Goal: Task Accomplishment & Management: Manage account settings

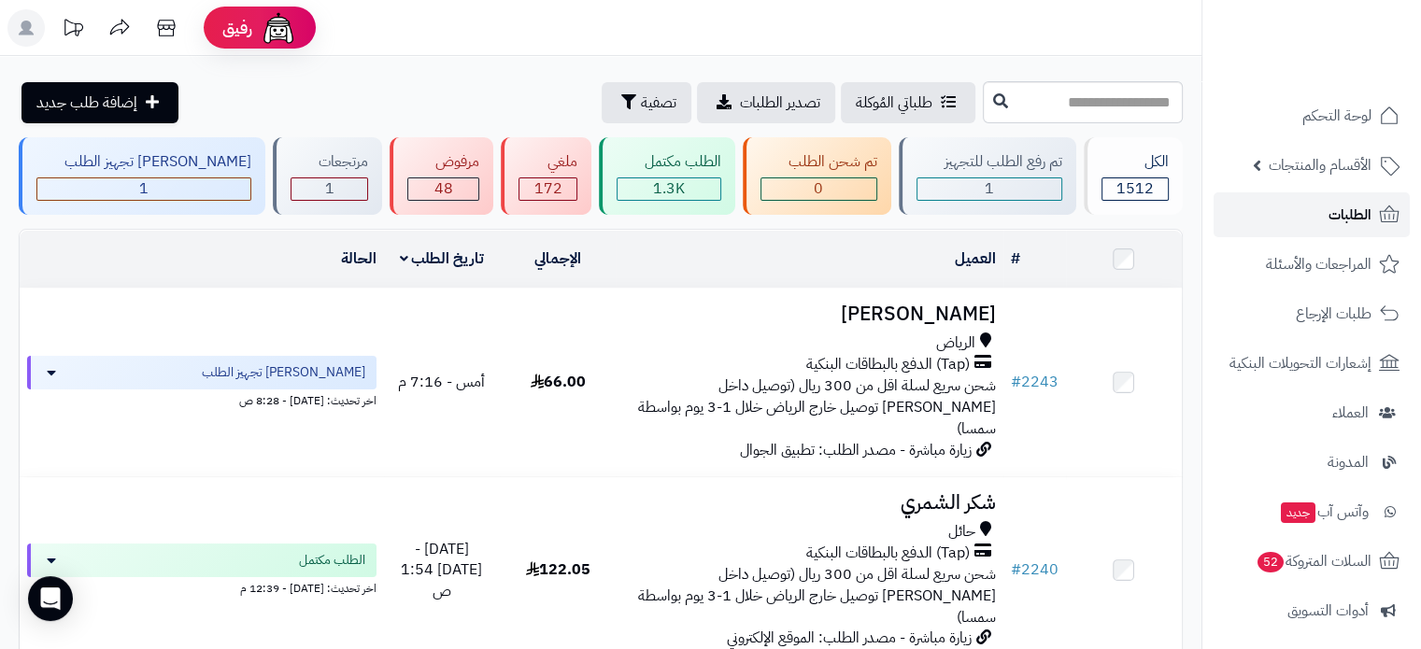
click at [1323, 202] on link "الطلبات" at bounding box center [1312, 214] width 196 height 45
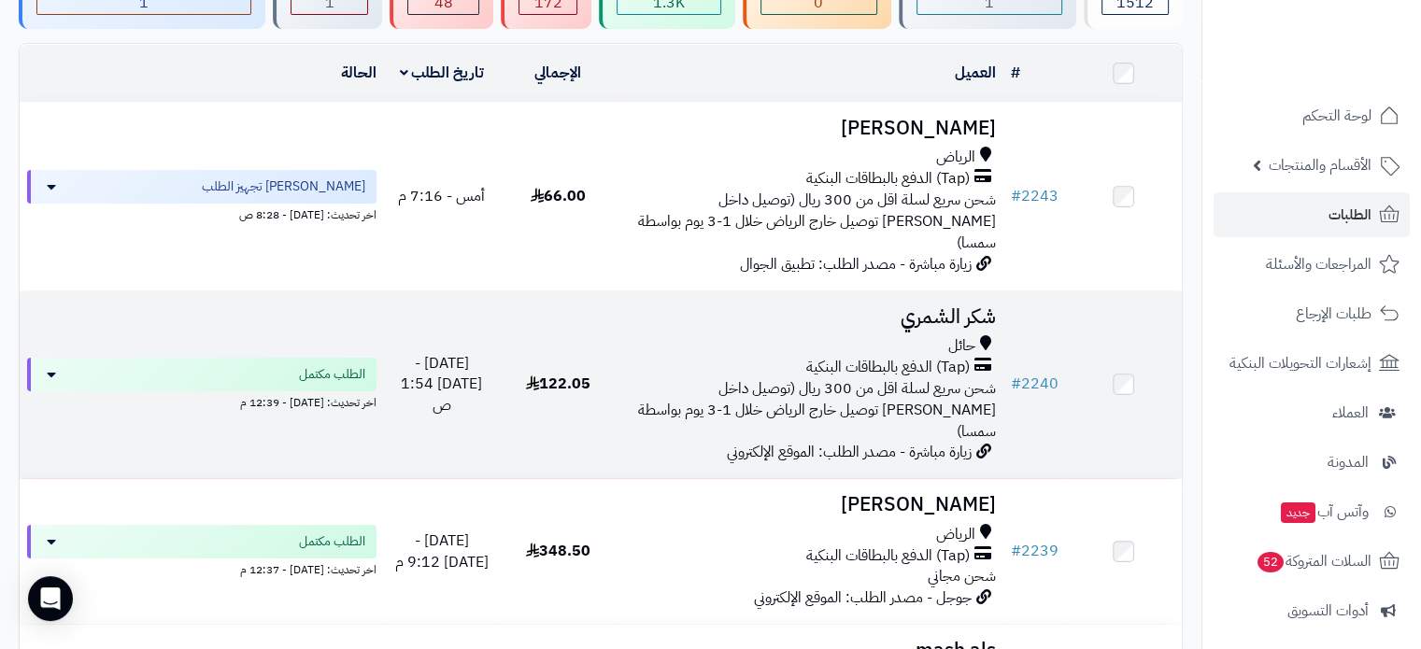
scroll to position [467, 0]
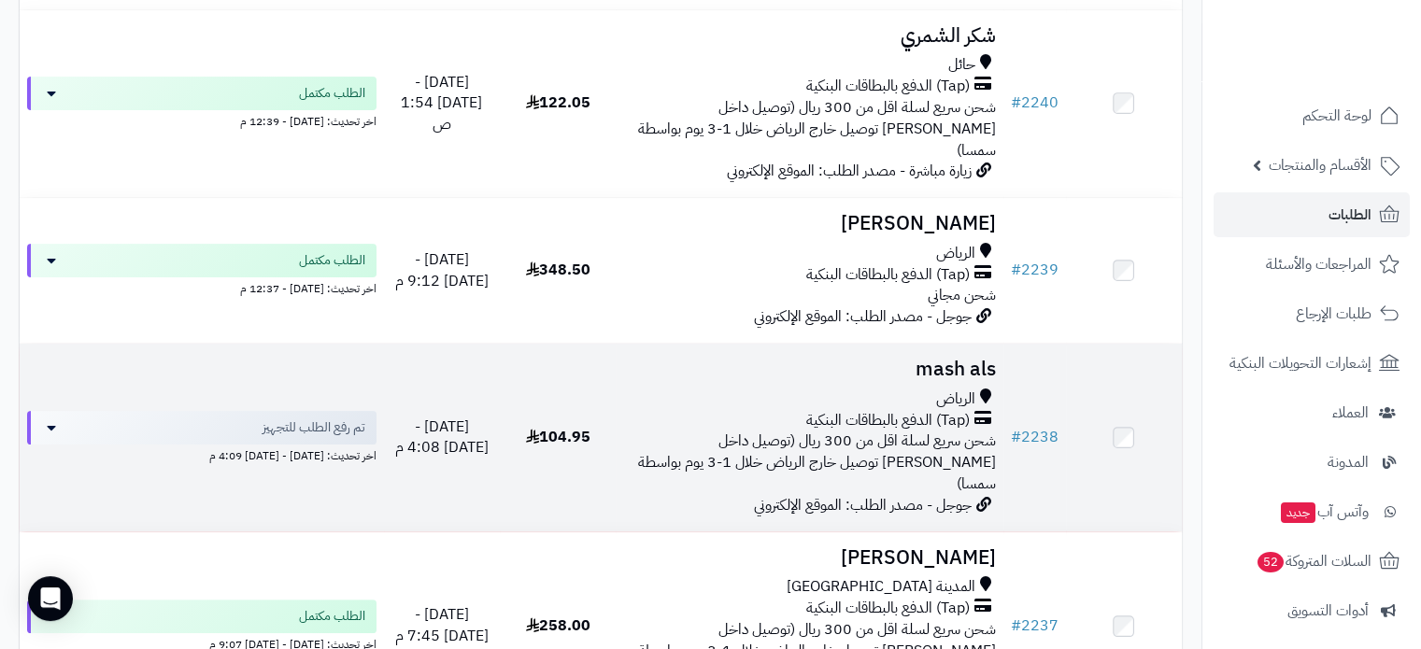
click at [814, 430] on span "شحن سريع لسلة اقل من 300 ريال (توصيل داخل [PERSON_NAME] توصيل خارج الرياض خلال …" at bounding box center [817, 462] width 358 height 65
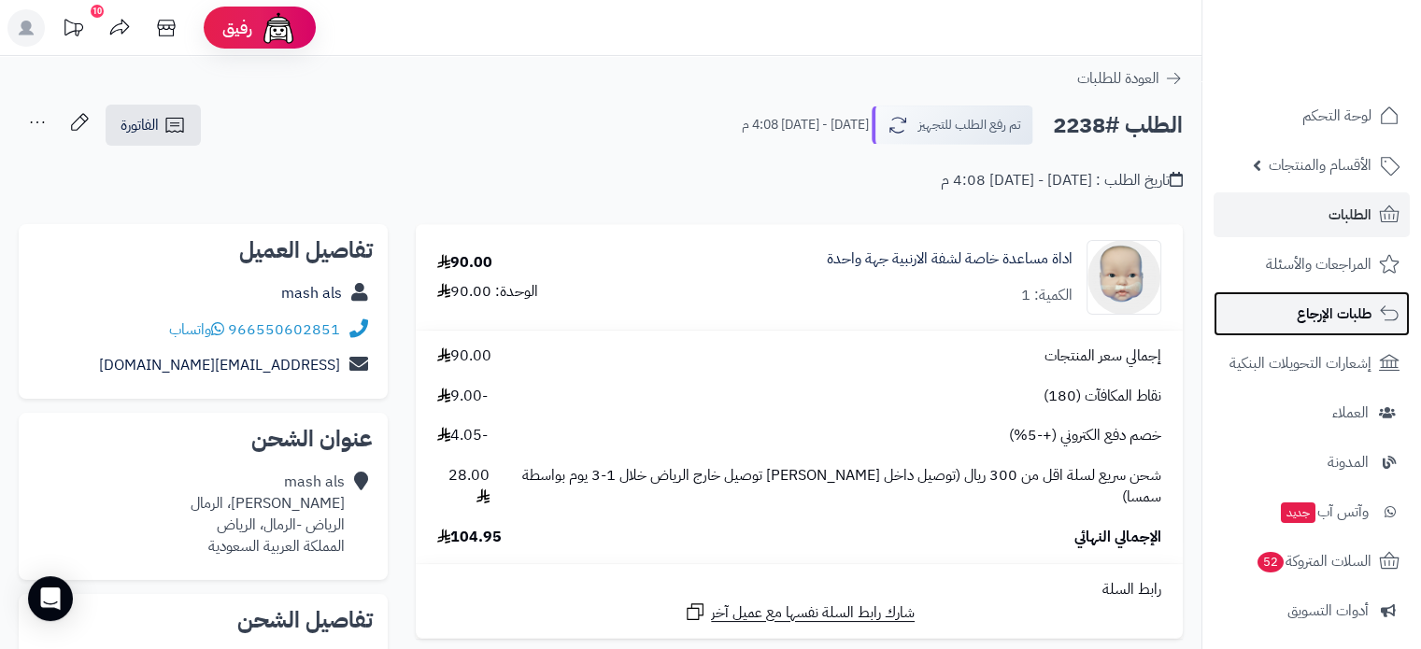
click at [1327, 318] on span "طلبات الإرجاع" at bounding box center [1334, 314] width 75 height 26
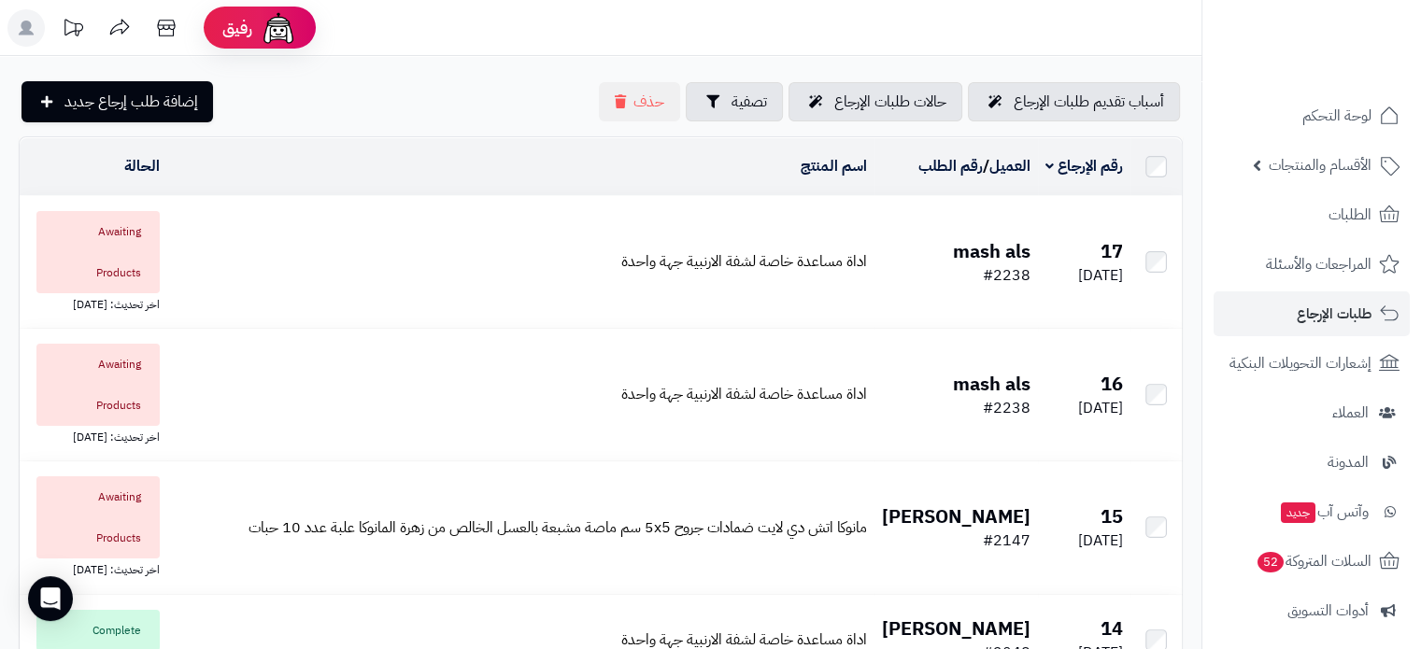
click at [699, 298] on td "اداة مساعدة خاصة لشفة الارنبية جهة واحدة" at bounding box center [521, 262] width 708 height 132
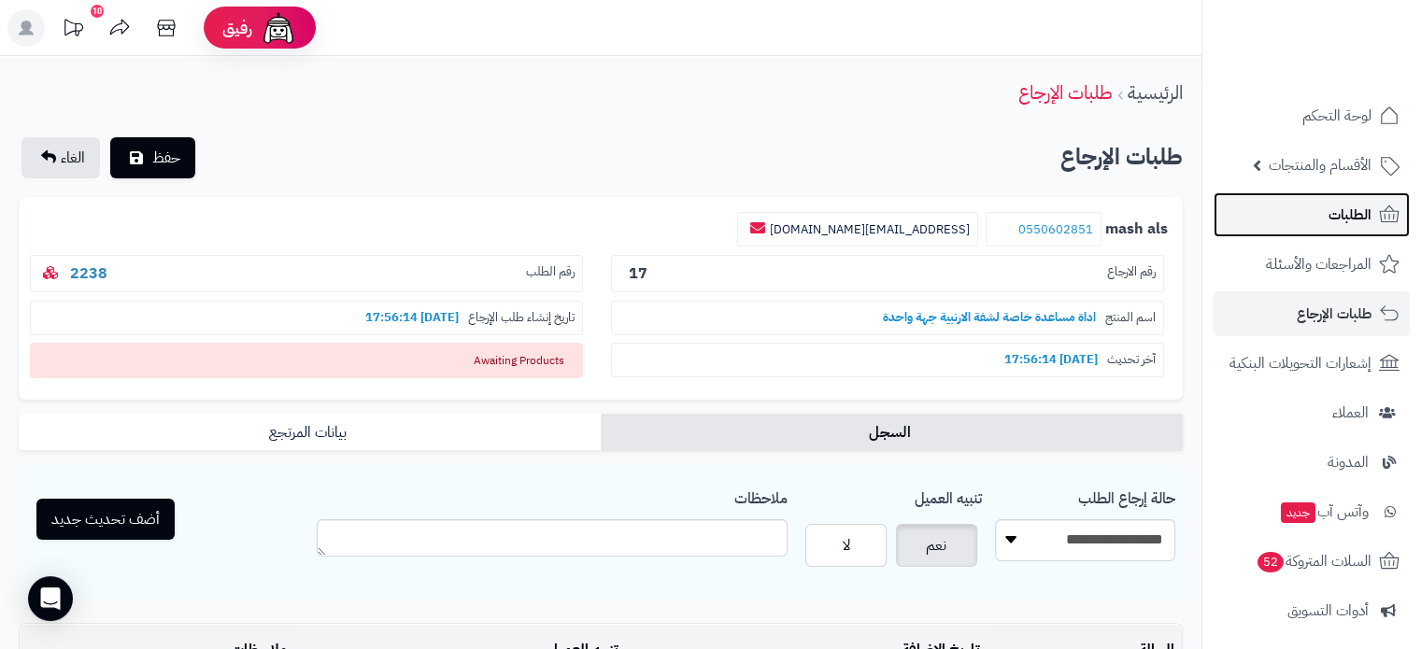
click at [1345, 213] on span "الطلبات" at bounding box center [1349, 215] width 43 height 26
